Goal: Check status: Check status

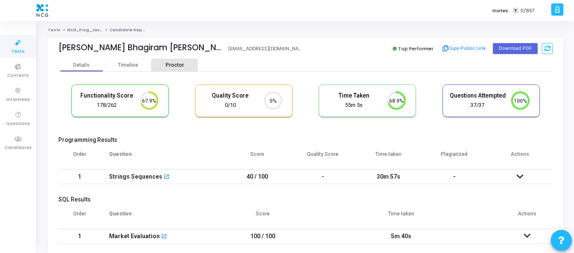
click at [175, 67] on div "Proctor" at bounding box center [174, 65] width 47 height 6
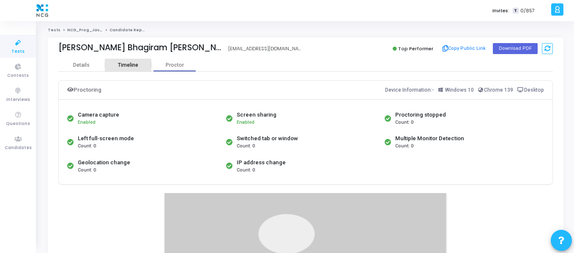
click at [132, 70] on div "Timeline" at bounding box center [128, 65] width 47 height 13
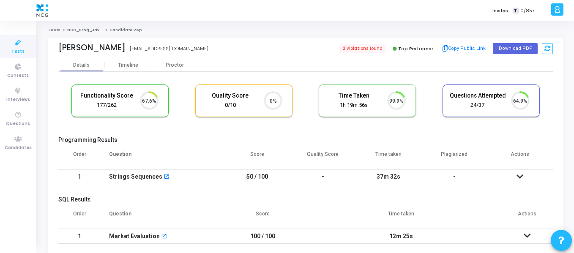
scroll to position [4, 4]
click at [367, 52] on span "2 violations found" at bounding box center [362, 48] width 48 height 9
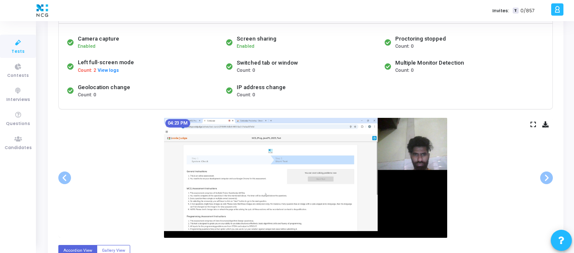
scroll to position [76, 0]
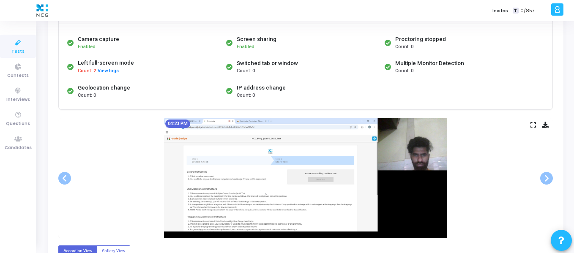
click at [287, 170] on img at bounding box center [305, 178] width 283 height 120
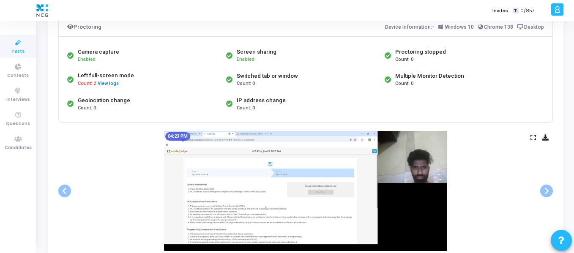
scroll to position [63, 0]
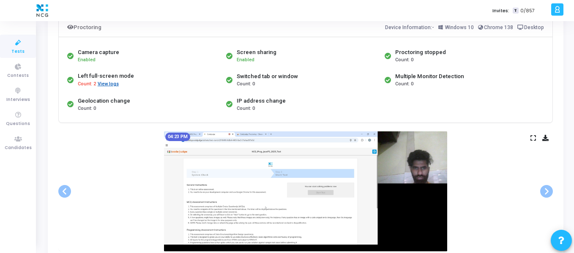
click at [110, 84] on button "View logs" at bounding box center [108, 84] width 22 height 8
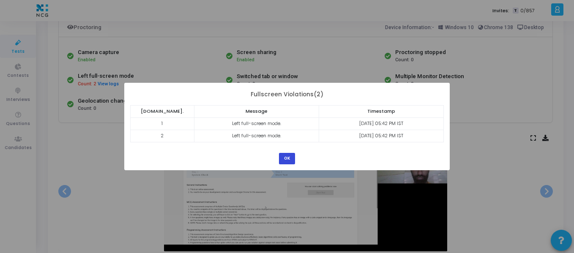
click at [289, 161] on button "OK" at bounding box center [287, 158] width 16 height 11
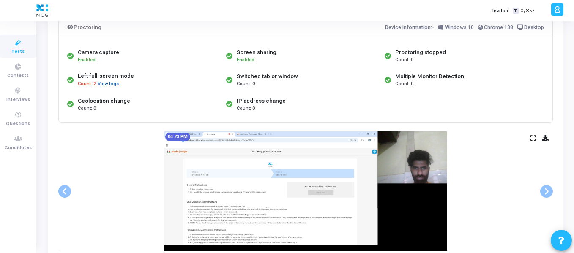
click at [114, 85] on button "View logs" at bounding box center [108, 84] width 22 height 8
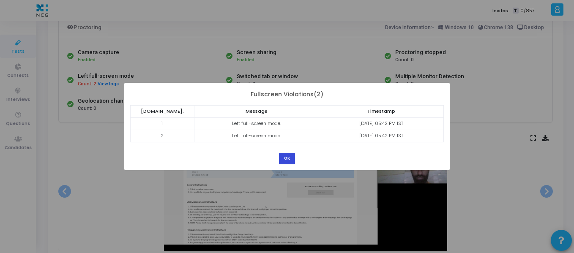
click at [287, 159] on button "OK" at bounding box center [287, 158] width 16 height 11
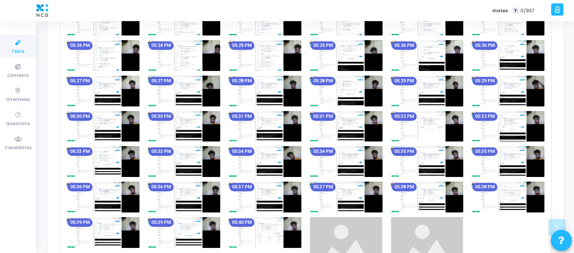
scroll to position [1212, 0]
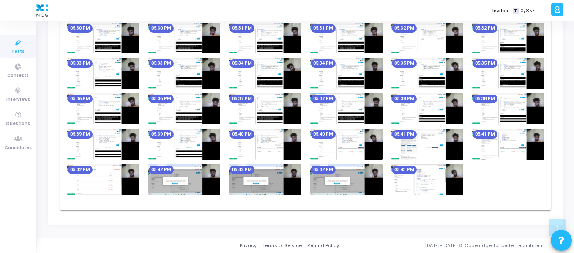
click at [100, 184] on img at bounding box center [103, 180] width 73 height 31
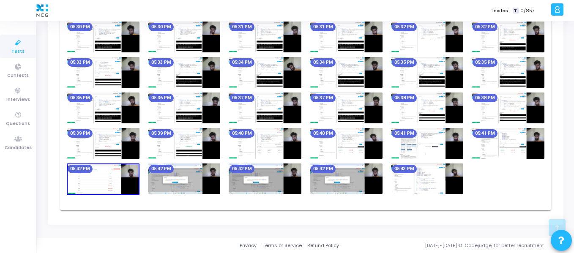
click at [191, 184] on img at bounding box center [184, 179] width 73 height 31
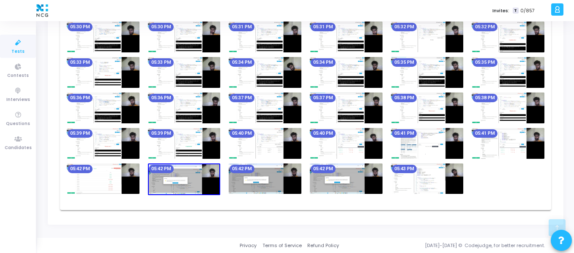
click at [191, 184] on img at bounding box center [184, 180] width 73 height 32
click at [245, 178] on img at bounding box center [265, 179] width 73 height 31
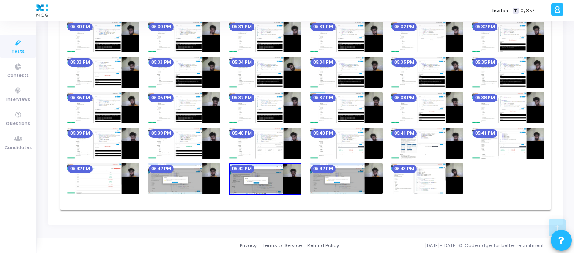
click at [245, 178] on img at bounding box center [265, 180] width 73 height 32
click at [193, 177] on img at bounding box center [184, 179] width 73 height 31
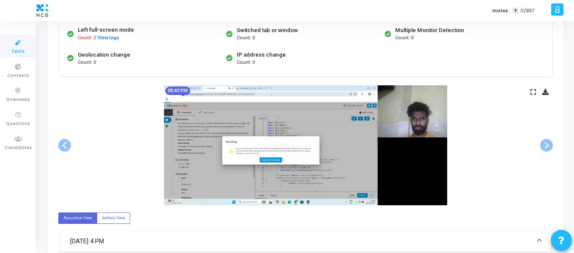
scroll to position [108, 0]
click at [254, 155] on img at bounding box center [305, 146] width 283 height 120
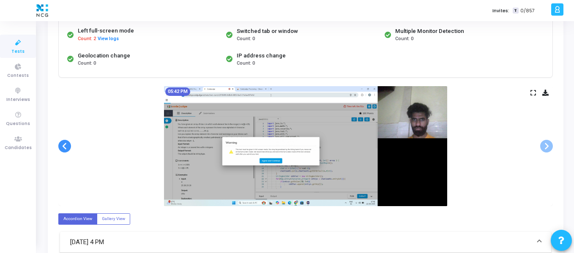
click at [65, 150] on span at bounding box center [64, 146] width 13 height 13
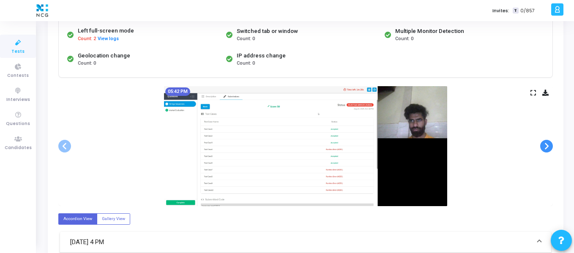
click at [549, 149] on span at bounding box center [546, 146] width 13 height 13
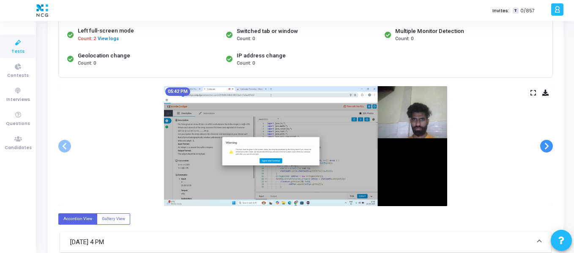
click at [549, 149] on span at bounding box center [546, 146] width 13 height 13
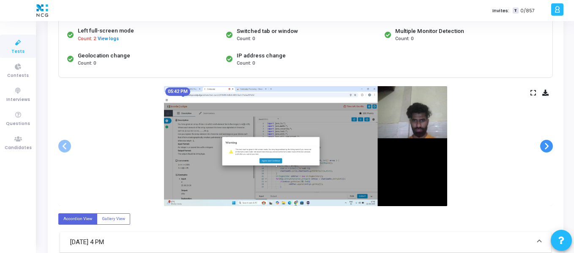
click at [547, 143] on span at bounding box center [546, 146] width 13 height 13
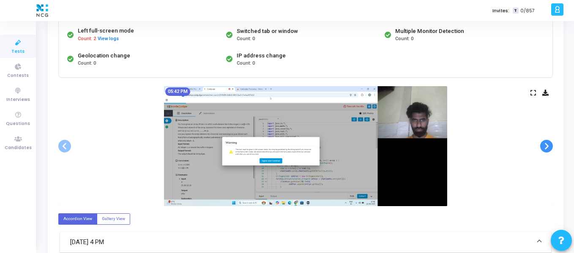
click at [549, 148] on span at bounding box center [546, 146] width 13 height 13
